Goal: Task Accomplishment & Management: Complete application form

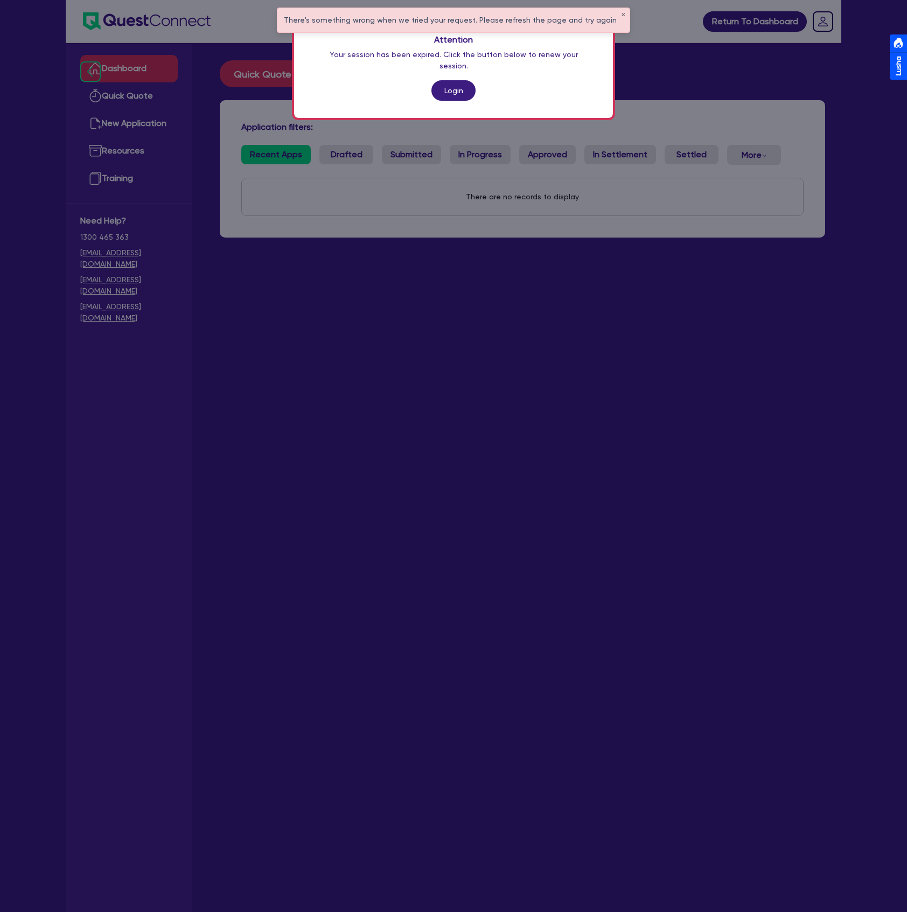
click at [432, 71] on div "Attention Your session has been expired. Click the button below to renew your s…" at bounding box center [453, 67] width 319 height 101
click at [446, 87] on link "Login" at bounding box center [453, 90] width 44 height 20
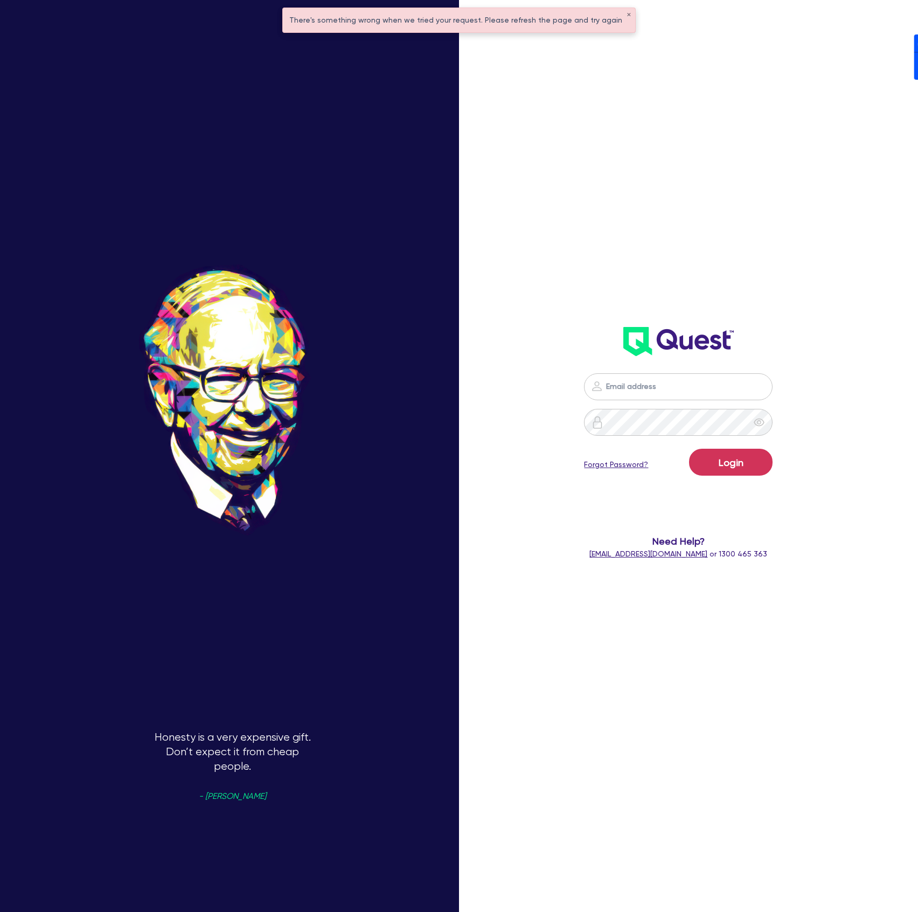
click at [0, 911] on nordpass-portal at bounding box center [0, 912] width 0 height 0
type input "[PERSON_NAME][EMAIL_ADDRESS][DOMAIN_NAME]"
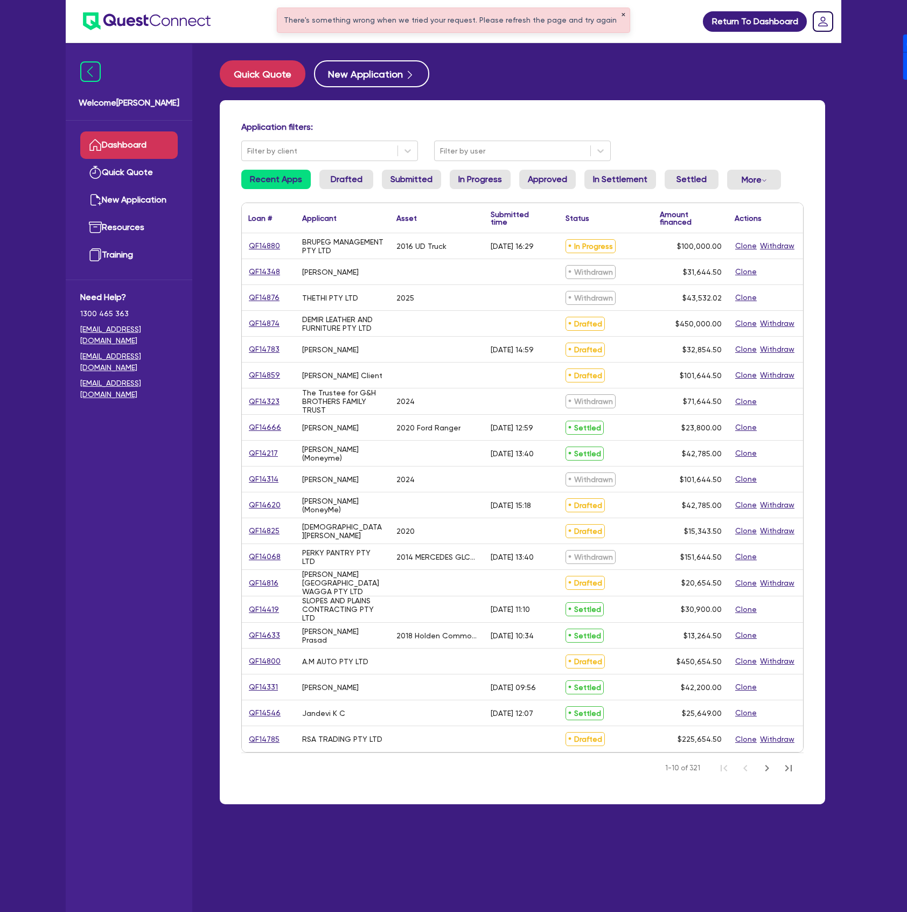
click at [621, 16] on button "✕" at bounding box center [623, 14] width 4 height 5
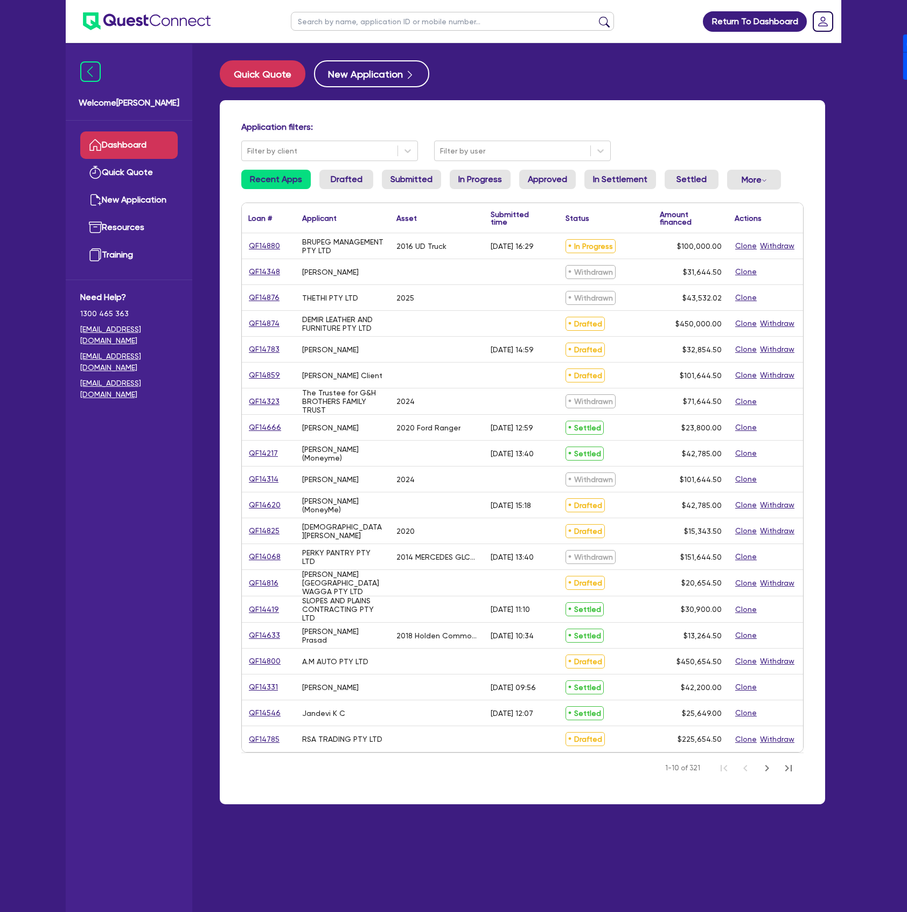
click at [505, 26] on input "text" at bounding box center [452, 21] width 323 height 19
type input "[PERSON_NAME]"
click at [596, 16] on button "submit" at bounding box center [604, 23] width 17 height 15
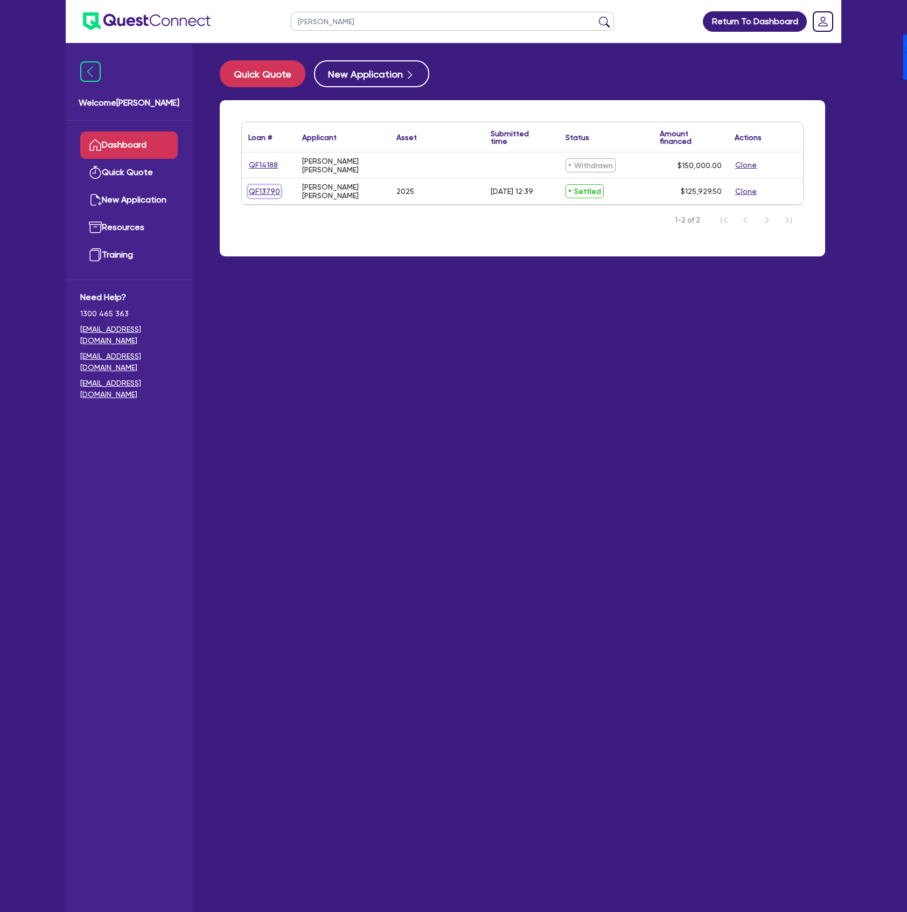
click at [264, 188] on link "QF13790" at bounding box center [264, 191] width 32 height 12
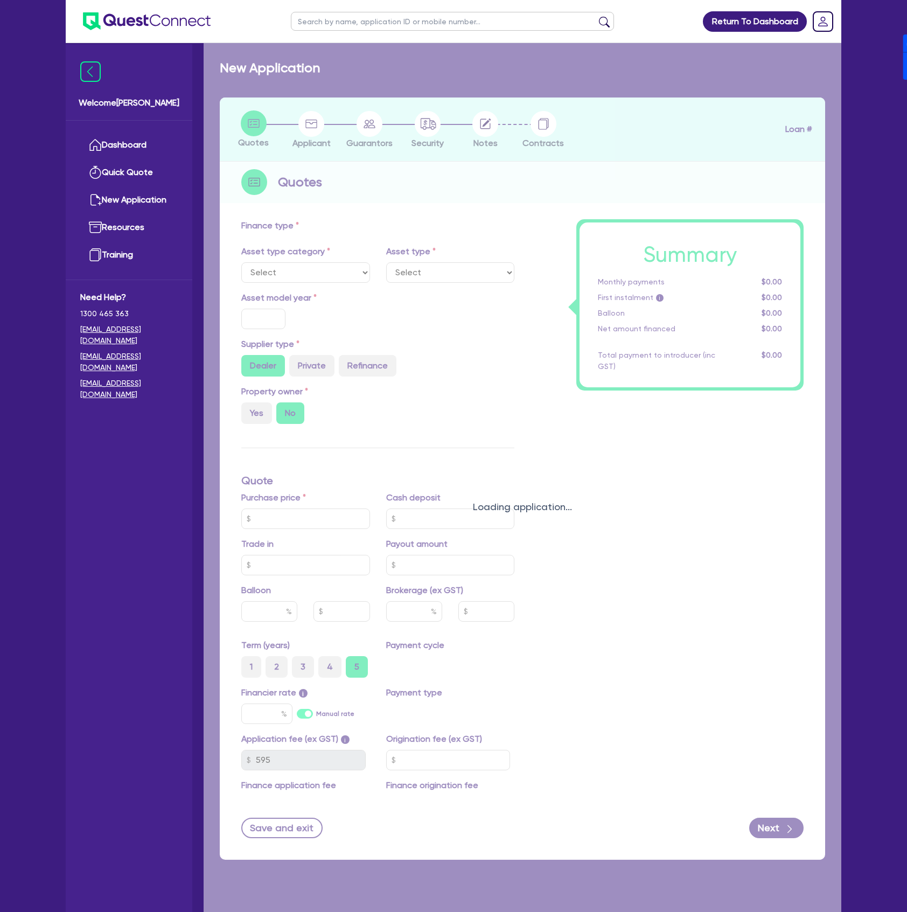
select select "CARS_AND_LIGHT_TRUCKS"
type input "2025"
radio input "true"
type input "125,000"
type input "1.46"
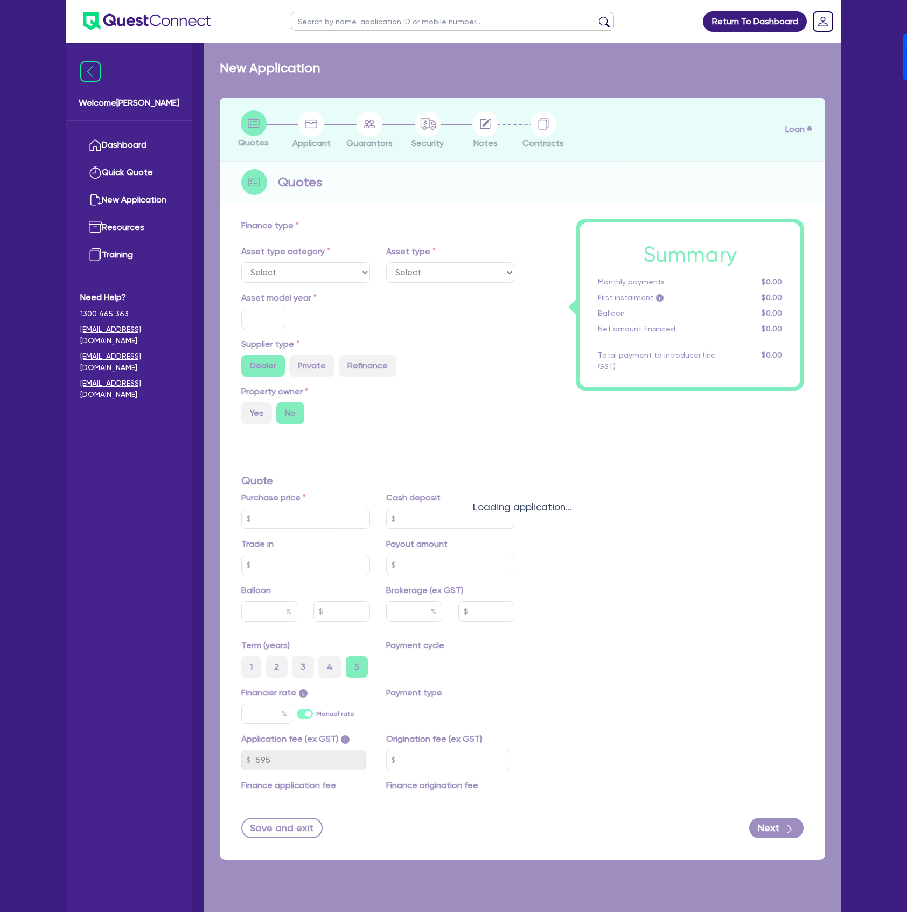
type input "1,844.85"
type input "6.85"
type input "250"
select select "PASSENGER_VEHICLES"
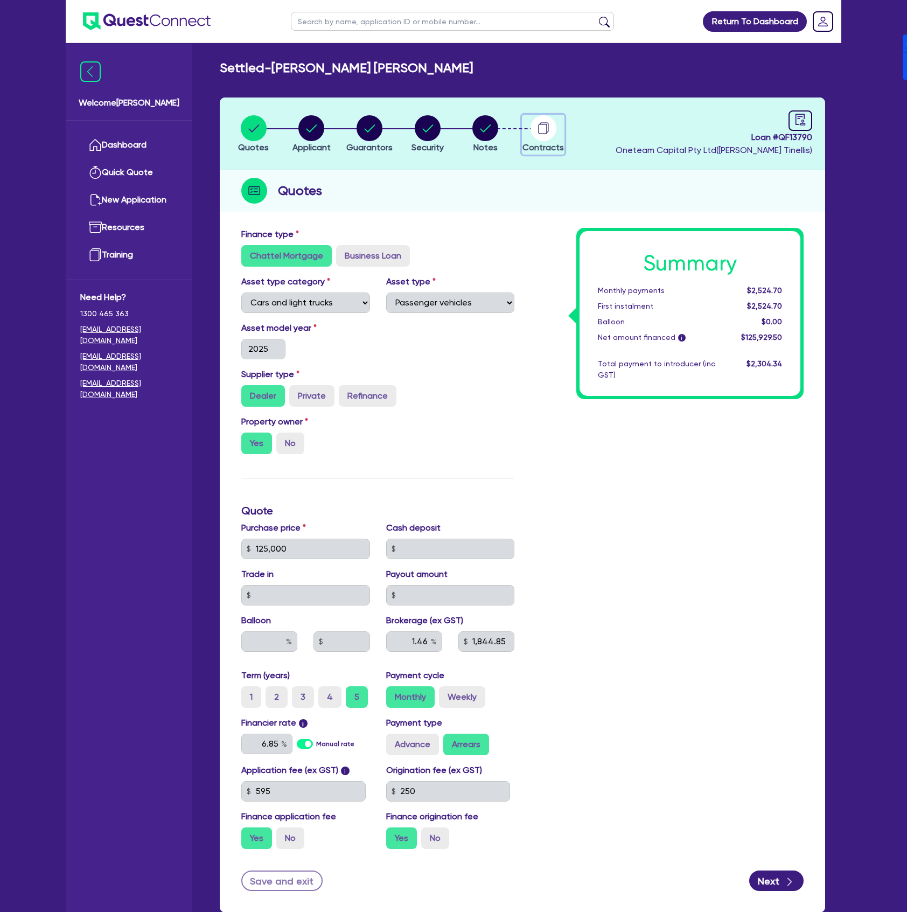
click at [549, 128] on circle "button" at bounding box center [543, 128] width 26 height 26
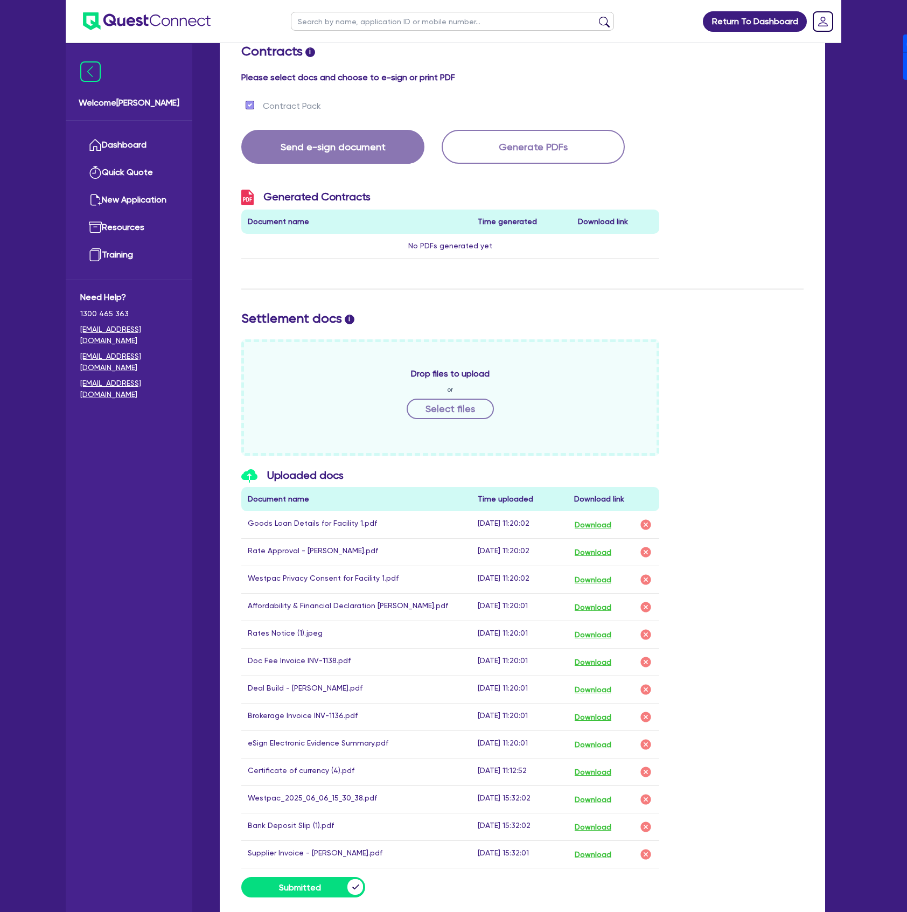
scroll to position [215, 0]
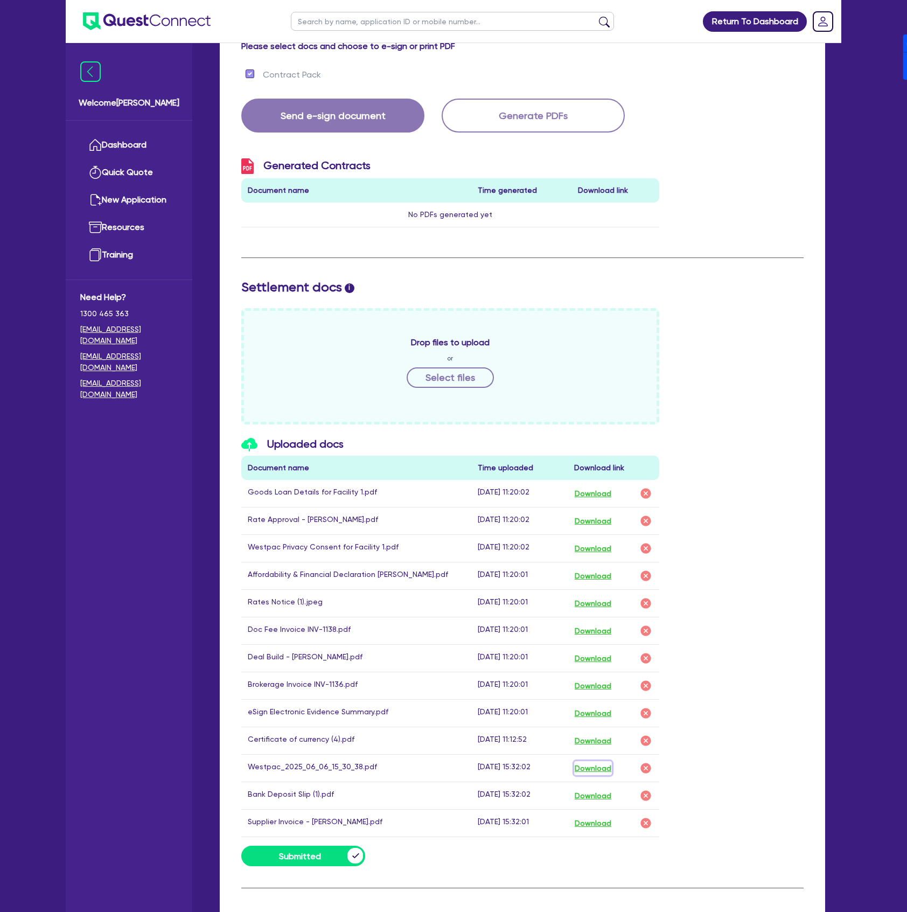
click at [593, 775] on button "Download" at bounding box center [593, 768] width 38 height 14
click at [595, 494] on button "Download" at bounding box center [593, 493] width 38 height 14
